Goal: Task Accomplishment & Management: Manage account settings

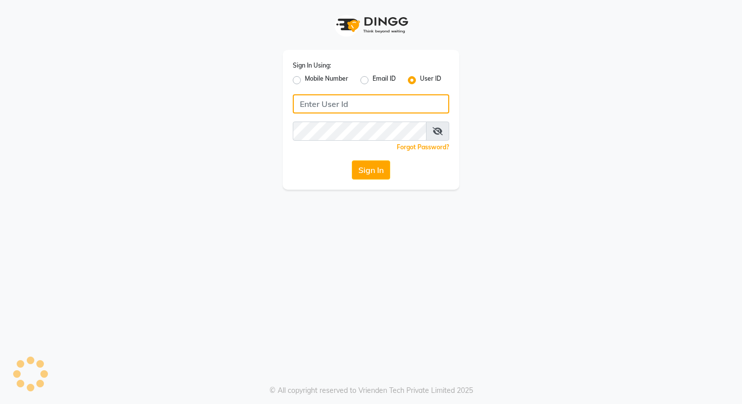
click at [329, 106] on input "Username" at bounding box center [371, 103] width 156 height 19
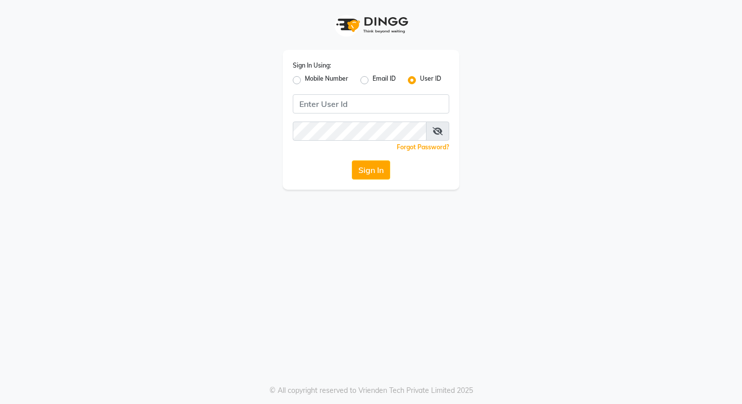
click at [305, 82] on label "Mobile Number" at bounding box center [326, 80] width 43 height 12
click at [305, 81] on input "Mobile Number" at bounding box center [308, 77] width 7 height 7
radio input "true"
radio input "false"
click at [346, 100] on input "Username" at bounding box center [387, 103] width 123 height 19
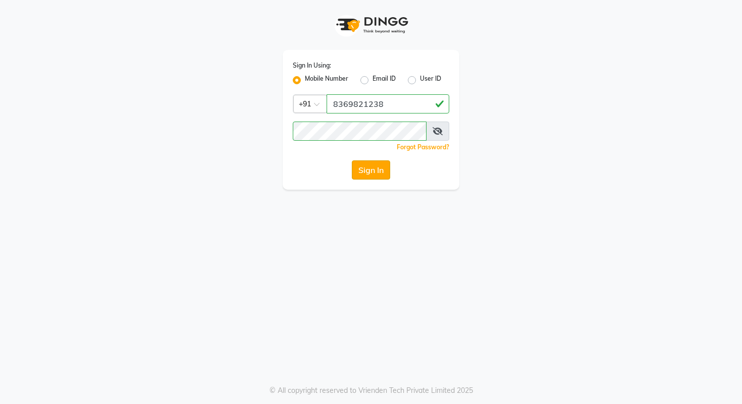
click at [370, 176] on button "Sign In" at bounding box center [371, 169] width 38 height 19
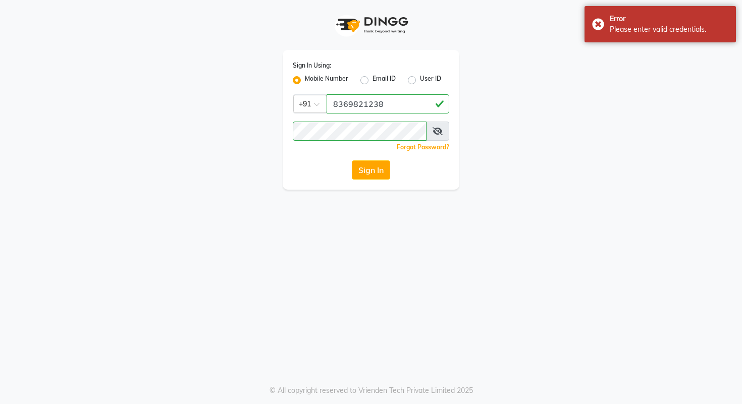
click at [429, 135] on span at bounding box center [437, 131] width 23 height 19
click at [442, 128] on span at bounding box center [437, 131] width 23 height 19
click at [433, 132] on icon at bounding box center [437, 131] width 10 height 8
click at [396, 106] on input "8369821238" at bounding box center [387, 103] width 123 height 19
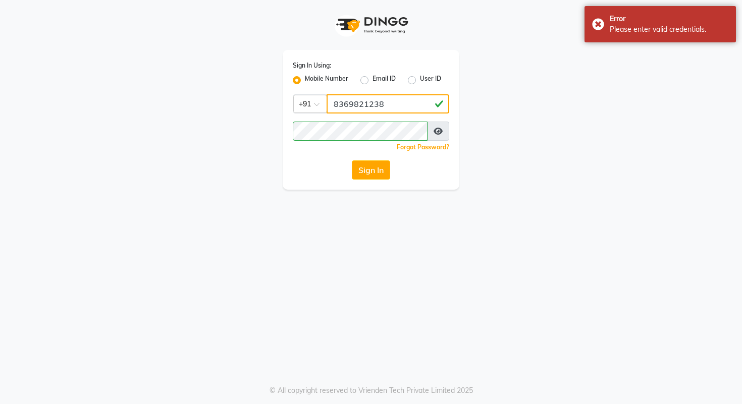
click at [396, 106] on input "8369821238" at bounding box center [387, 103] width 123 height 19
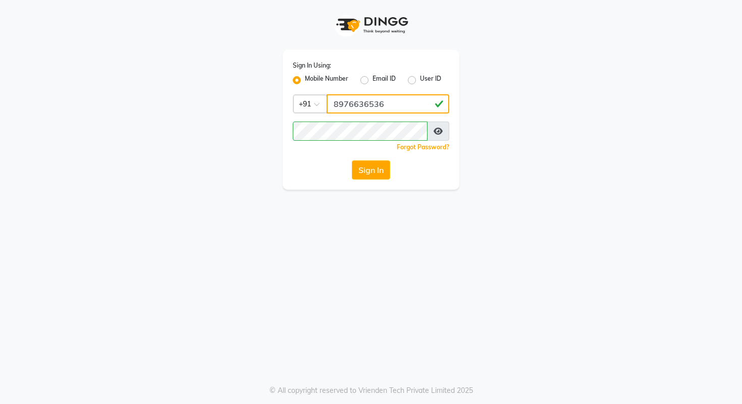
type input "8976636536"
click at [368, 169] on button "Sign In" at bounding box center [371, 169] width 38 height 19
